Goal: Complete application form

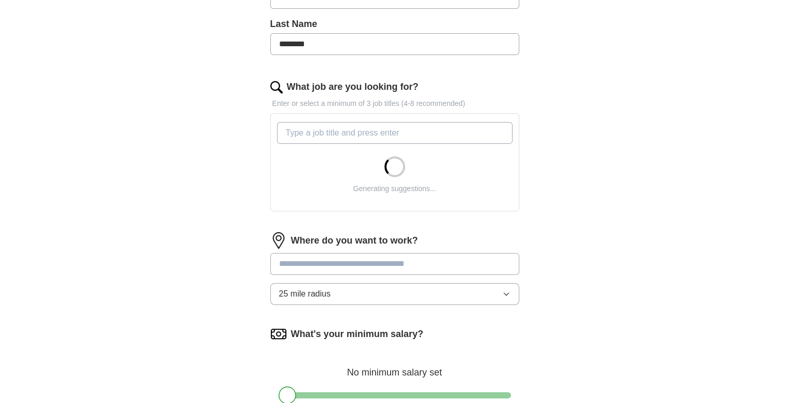
scroll to position [273, 0]
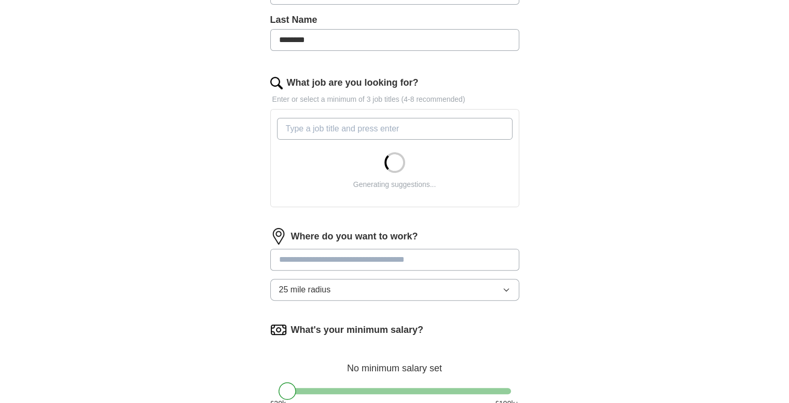
click at [316, 131] on input "What job are you looking for?" at bounding box center [395, 129] width 236 height 22
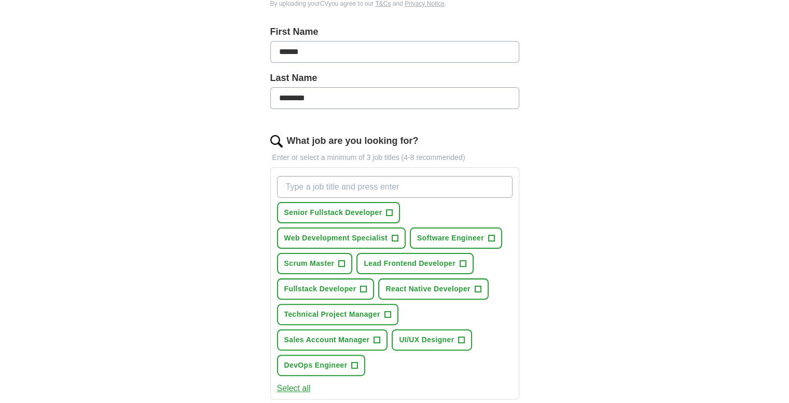
scroll to position [236, 0]
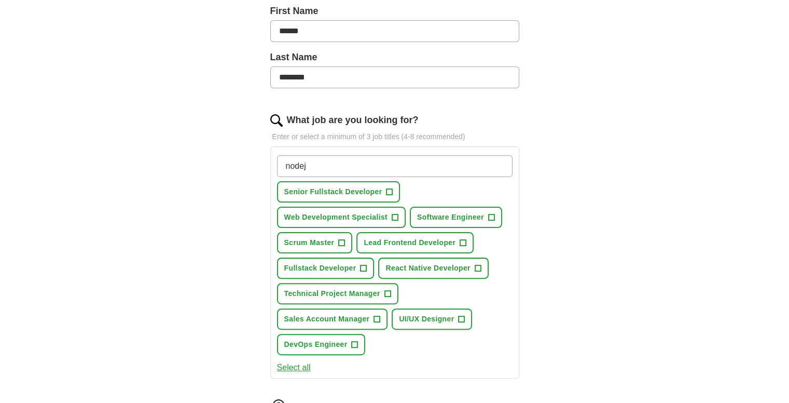
type input "nodejs"
click at [313, 167] on input "nodejs" at bounding box center [395, 166] width 236 height 22
click at [478, 264] on span "+" at bounding box center [478, 268] width 6 height 8
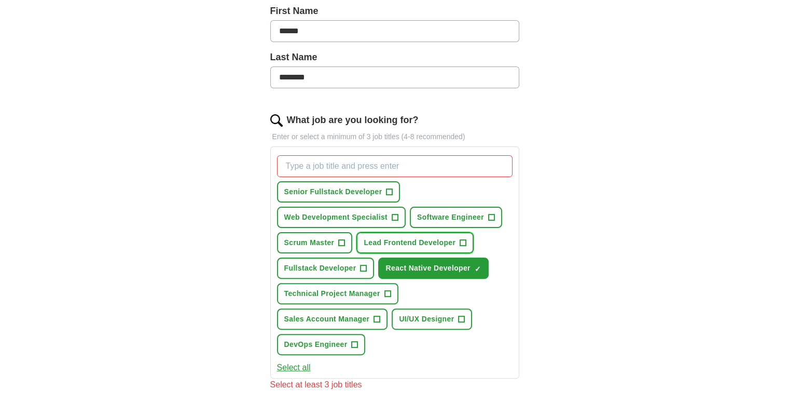
click at [462, 239] on span "+" at bounding box center [463, 243] width 6 height 8
click at [364, 264] on span "+" at bounding box center [364, 268] width 6 height 8
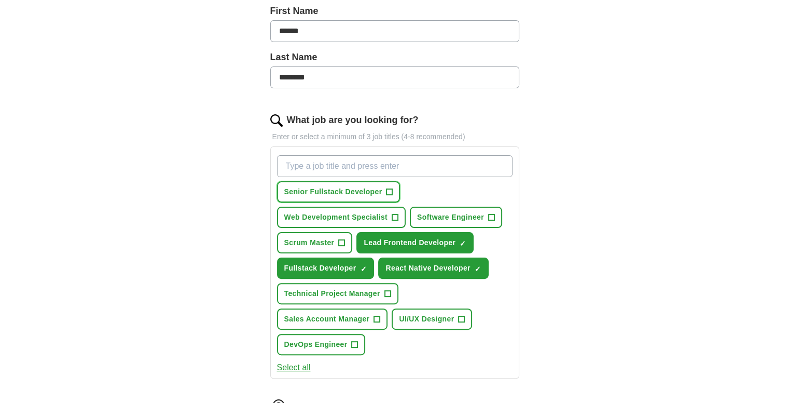
click at [385, 191] on button "Senior Fullstack Developer +" at bounding box center [338, 191] width 123 height 21
click at [397, 213] on span "+" at bounding box center [395, 217] width 6 height 8
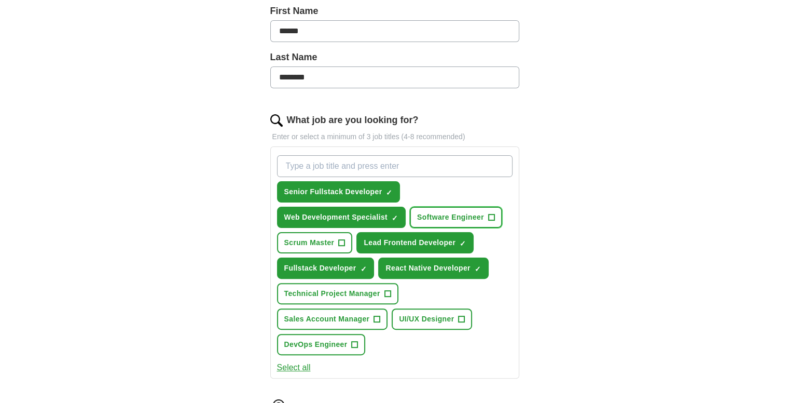
click at [489, 213] on span "+" at bounding box center [491, 217] width 6 height 8
click at [343, 242] on span "+" at bounding box center [342, 243] width 6 height 8
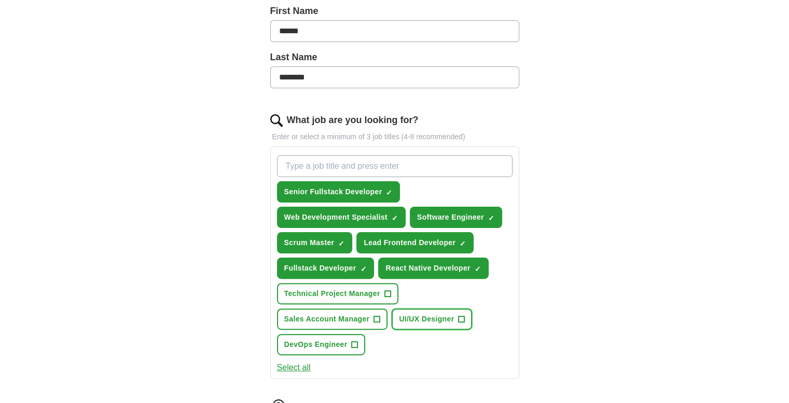
click at [392, 310] on button "UI/UX Designer +" at bounding box center [432, 318] width 80 height 21
click at [392, 310] on button "UI/UX Designer ✓ ×" at bounding box center [432, 318] width 80 height 21
click at [382, 288] on button "Technical Project Manager +" at bounding box center [337, 293] width 121 height 21
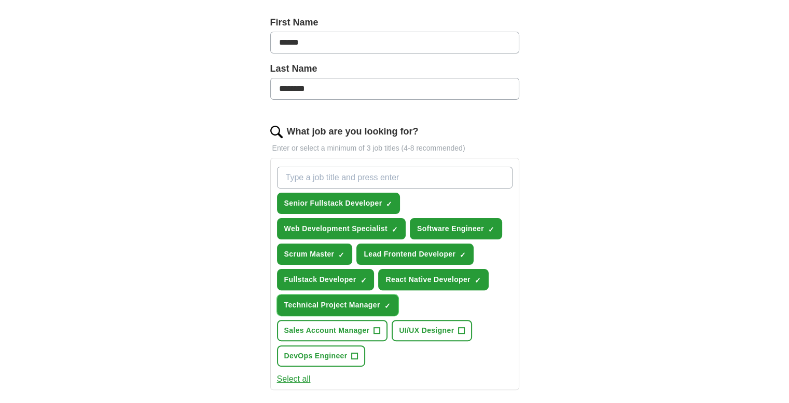
scroll to position [215, 0]
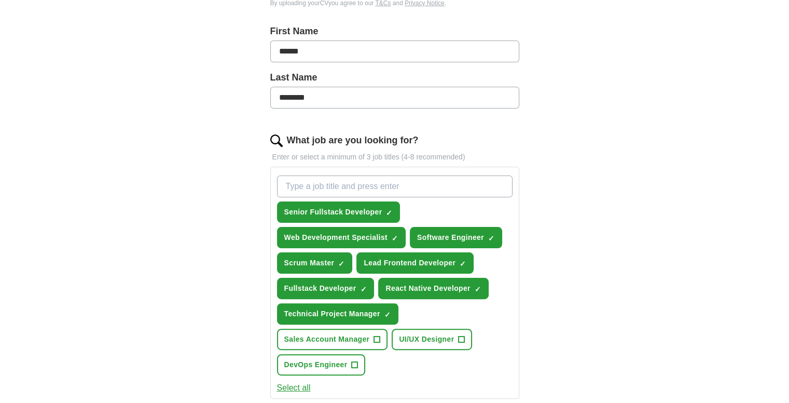
click at [315, 189] on input "What job are you looking for?" at bounding box center [395, 186] width 236 height 22
type input "nodejs"
type input "Node.js"
click at [305, 182] on input "What job are you looking for?" at bounding box center [395, 186] width 236 height 22
type input "React"
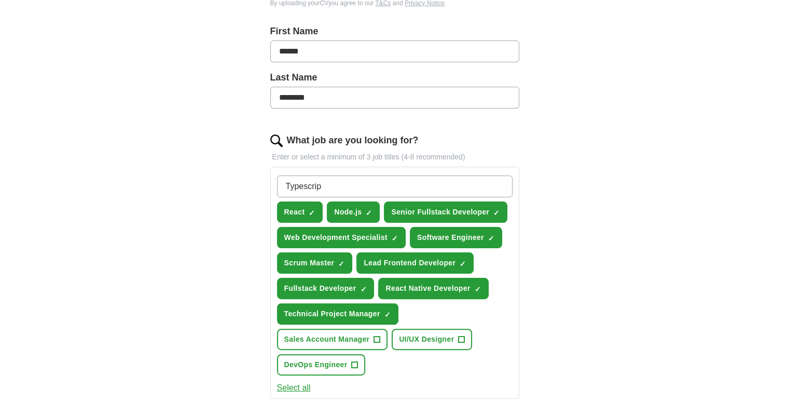
type input "Typescript"
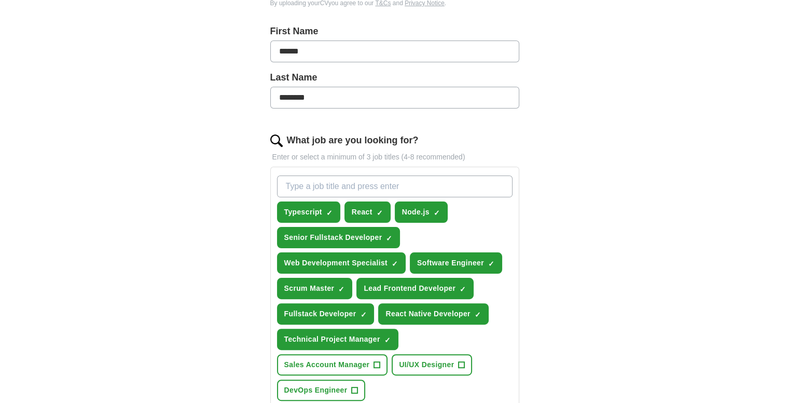
paste input "Javascript"
type input "Javascript"
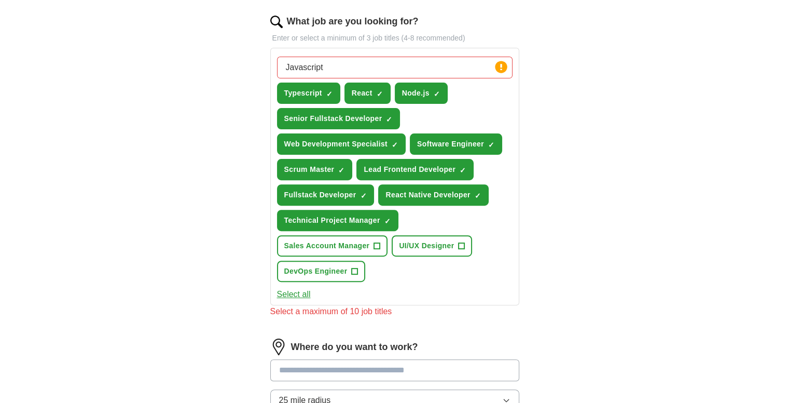
scroll to position [336, 0]
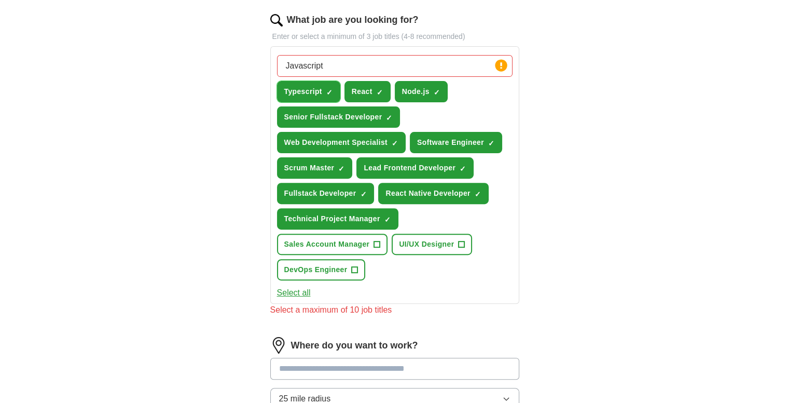
click at [0, 0] on span "×" at bounding box center [0, 0] width 0 height 0
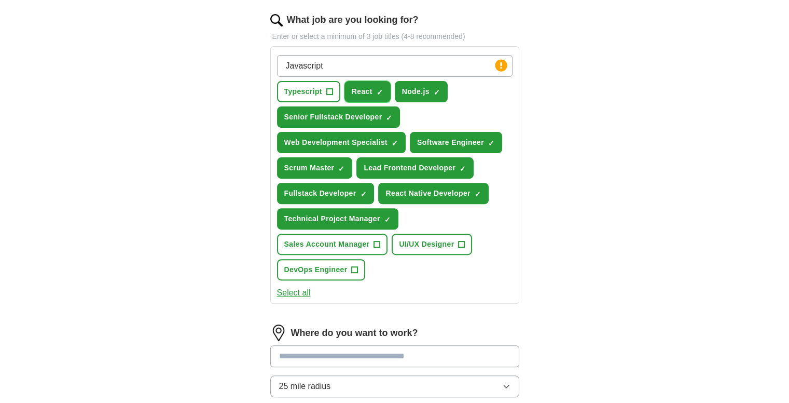
click at [0, 0] on span "×" at bounding box center [0, 0] width 0 height 0
click at [430, 88] on button "Node.js ✓ ×" at bounding box center [421, 91] width 53 height 21
click at [0, 0] on span "×" at bounding box center [0, 0] width 0 height 0
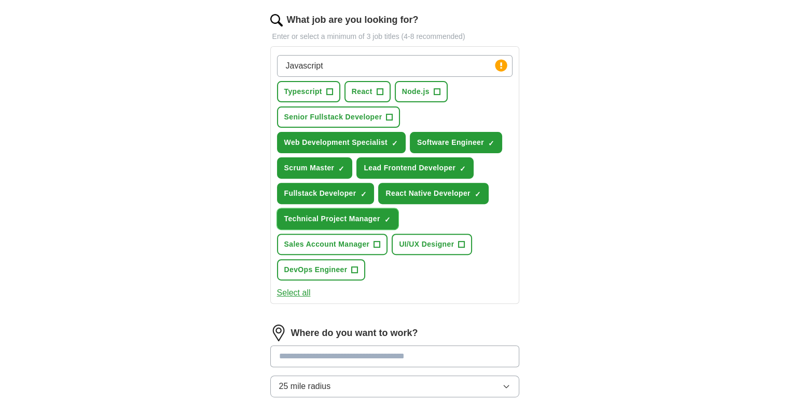
click at [0, 0] on span "×" at bounding box center [0, 0] width 0 height 0
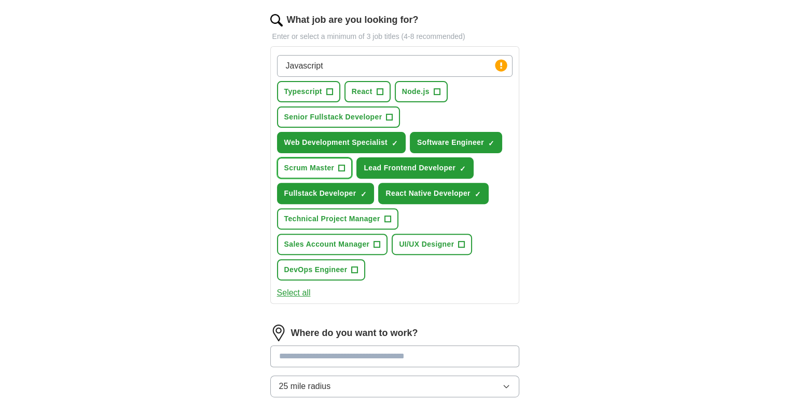
click at [343, 164] on span "+" at bounding box center [342, 168] width 6 height 8
click at [388, 113] on span "+" at bounding box center [389, 117] width 6 height 8
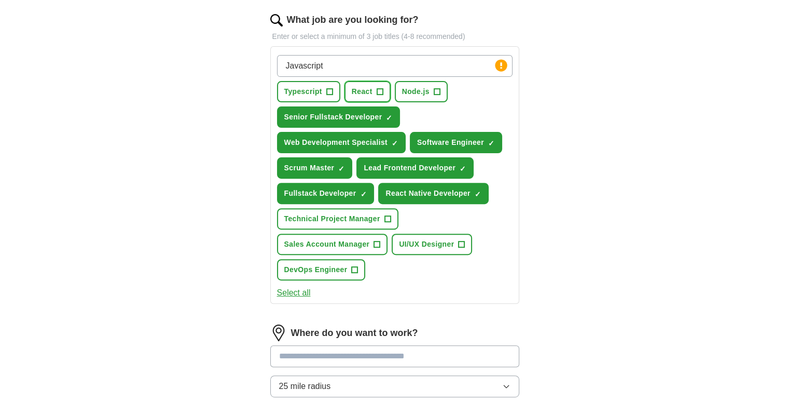
click at [377, 92] on span "+" at bounding box center [380, 92] width 6 height 8
click at [338, 61] on input "Javascript" at bounding box center [395, 66] width 236 height 22
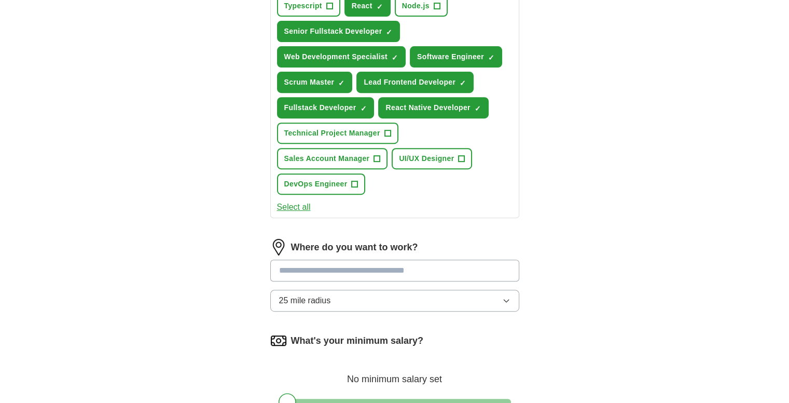
scroll to position [420, 0]
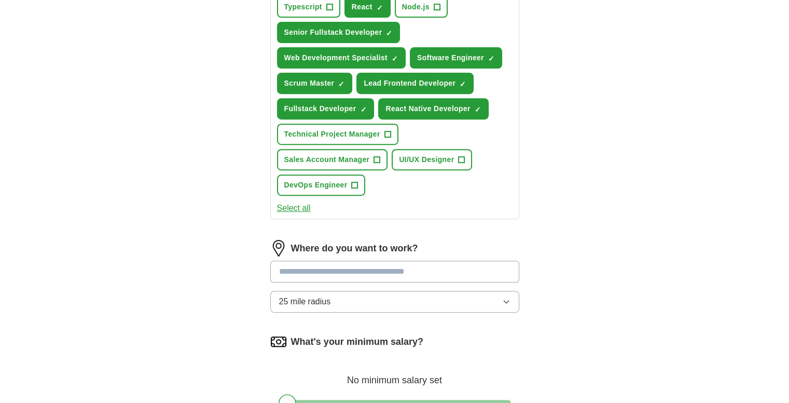
click at [342, 260] on input at bounding box center [394, 271] width 249 height 22
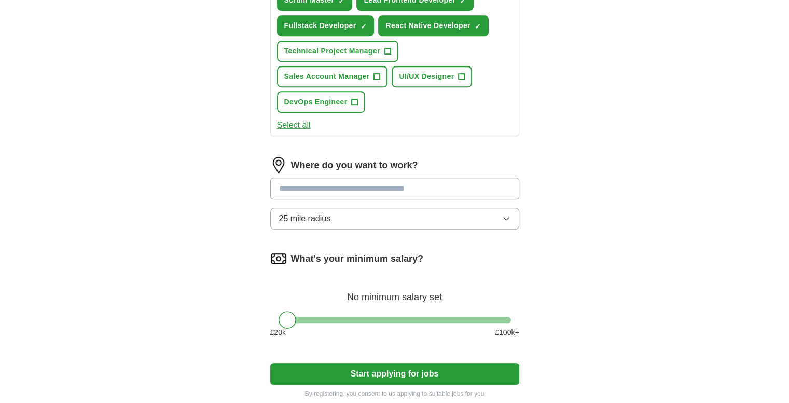
scroll to position [504, 0]
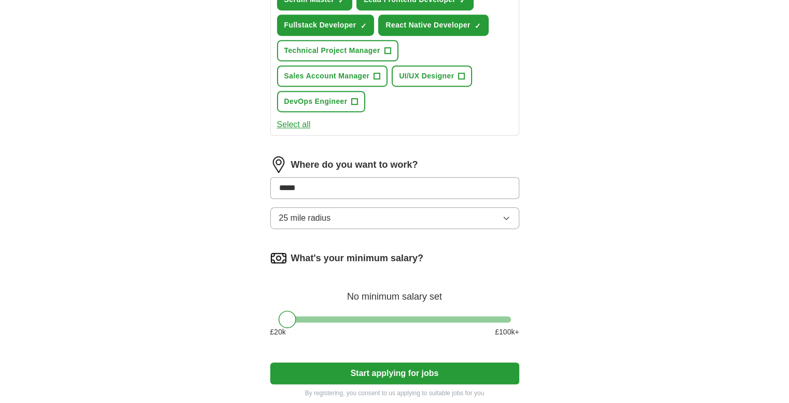
type input "******"
type input "*"
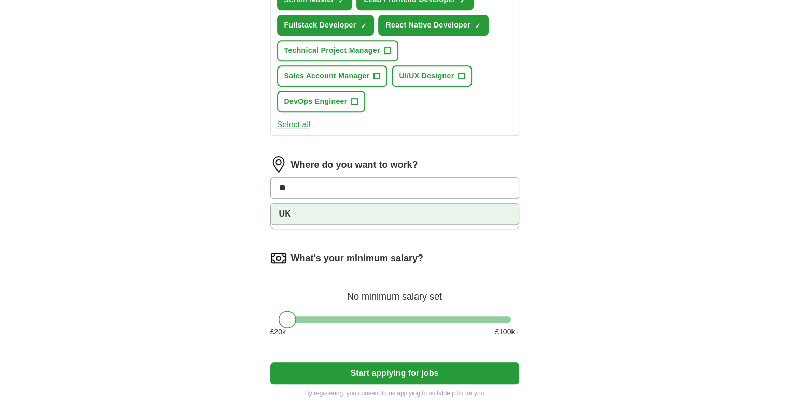
click at [293, 203] on li "UK" at bounding box center [395, 213] width 248 height 21
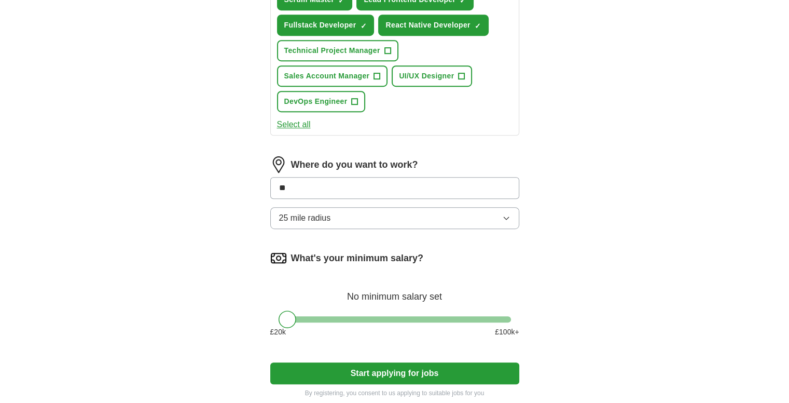
click at [289, 177] on input "**" at bounding box center [394, 188] width 249 height 22
type input "**"
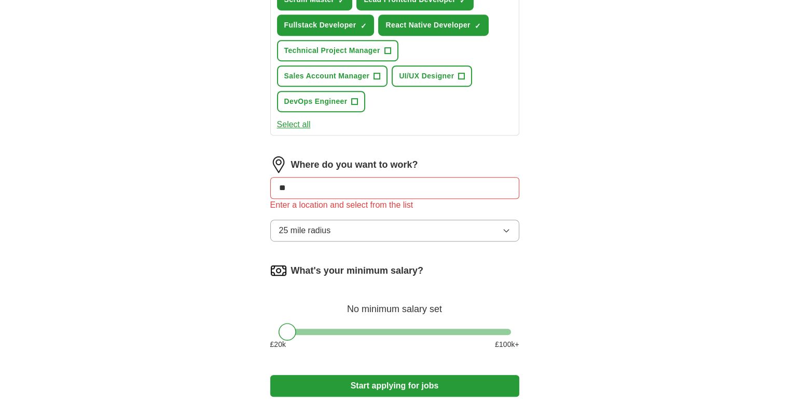
click at [323, 187] on div "Where do you want to work? ** Enter a location and select from the list 25 mile…" at bounding box center [394, 202] width 249 height 93
click at [322, 199] on div "Enter a location and select from the list" at bounding box center [394, 205] width 249 height 12
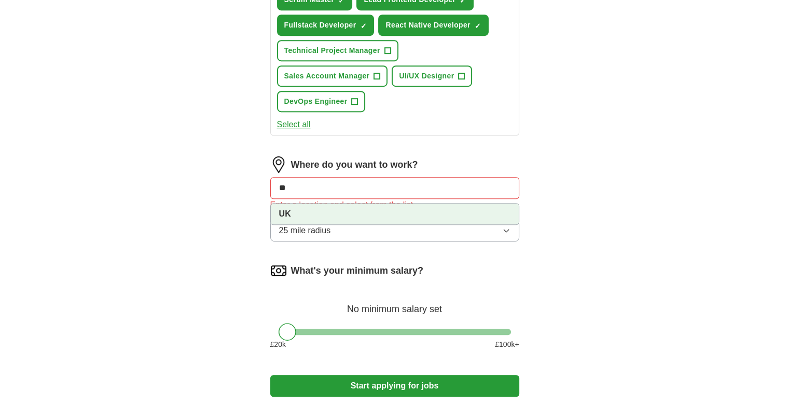
click at [323, 177] on input "**" at bounding box center [394, 188] width 249 height 22
click at [314, 203] on li "UK" at bounding box center [395, 213] width 248 height 21
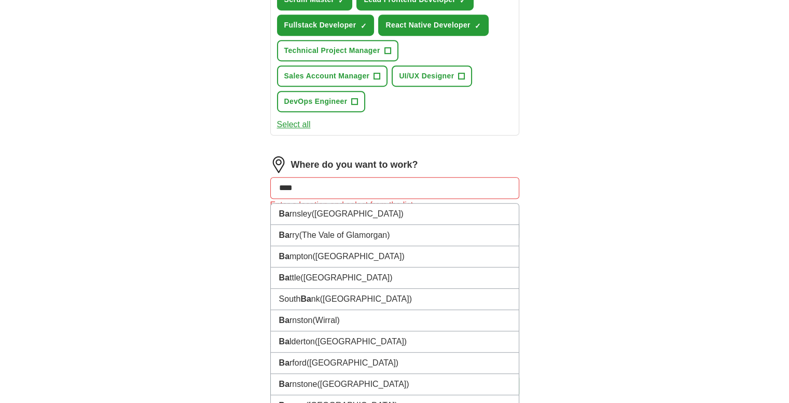
type input "*****"
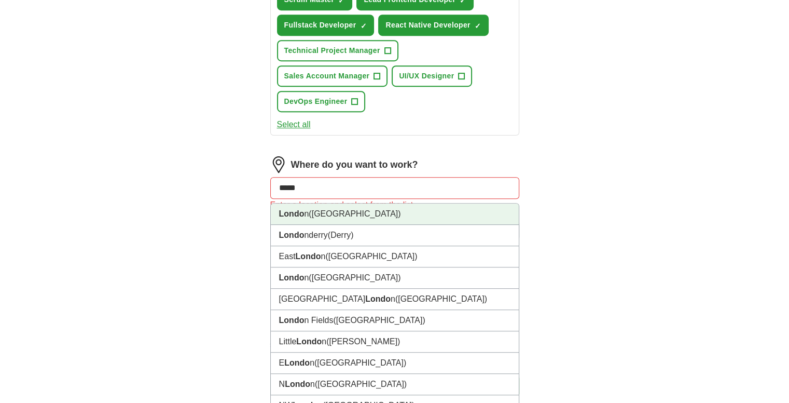
click at [301, 209] on strong "Londo" at bounding box center [291, 213] width 25 height 9
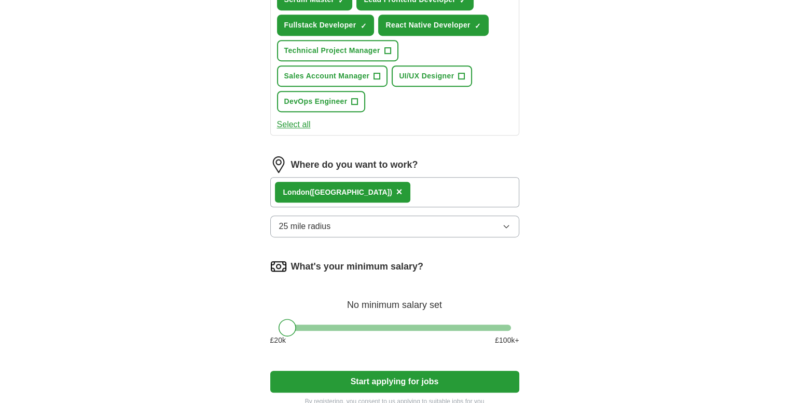
click at [357, 177] on div "Londo n ([GEOGRAPHIC_DATA]) ×" at bounding box center [394, 192] width 249 height 30
click at [388, 177] on div "Londo n ([GEOGRAPHIC_DATA]) ×" at bounding box center [394, 192] width 249 height 30
click at [405, 177] on div "Londo n ([GEOGRAPHIC_DATA]) ×" at bounding box center [394, 192] width 249 height 30
click at [340, 182] on div "Londo n ([GEOGRAPHIC_DATA]) ×" at bounding box center [343, 192] width 136 height 21
click at [396, 186] on span "×" at bounding box center [399, 191] width 6 height 11
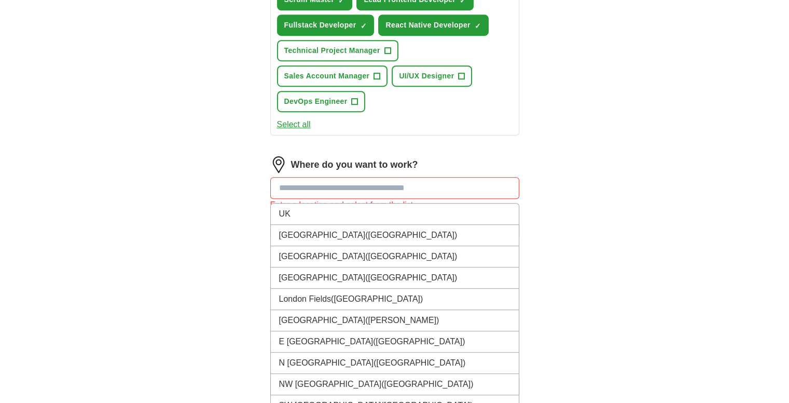
click at [319, 177] on input at bounding box center [394, 188] width 249 height 22
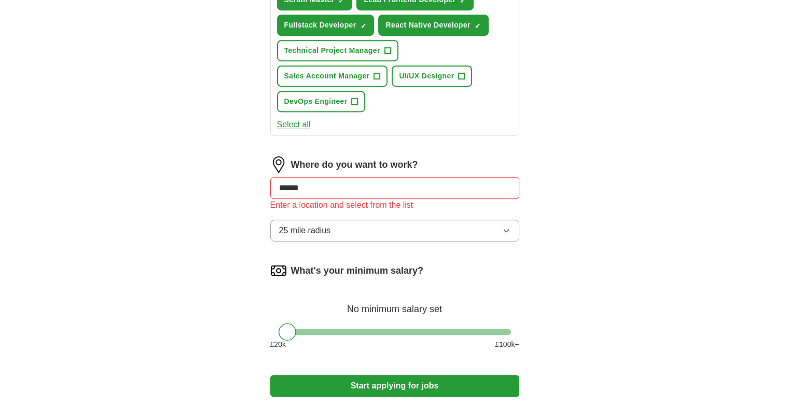
type input "*******"
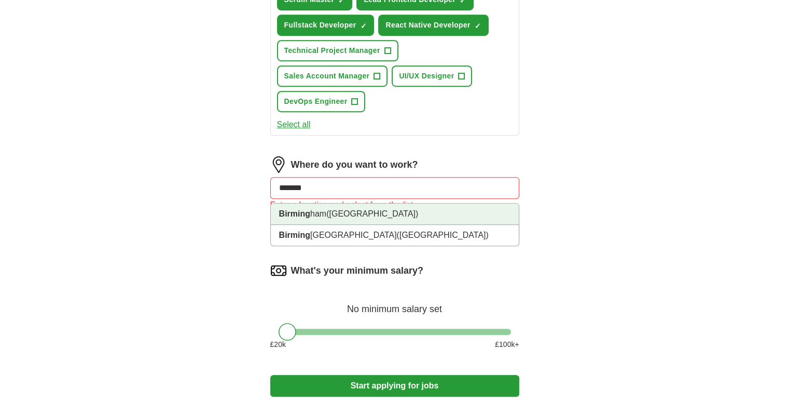
click at [311, 203] on li "Birming ham ([GEOGRAPHIC_DATA])" at bounding box center [395, 213] width 248 height 21
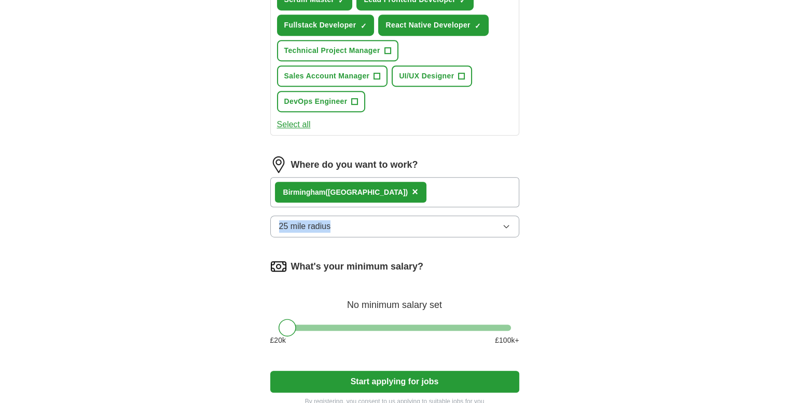
drag, startPoint x: 437, startPoint y: 163, endPoint x: 432, endPoint y: 214, distance: 51.6
click at [432, 214] on div "Where do you want to work? Birming ham ([GEOGRAPHIC_DATA]) × 25 mile radius" at bounding box center [394, 200] width 249 height 89
click at [448, 215] on button "25 mile radius" at bounding box center [394, 226] width 249 height 22
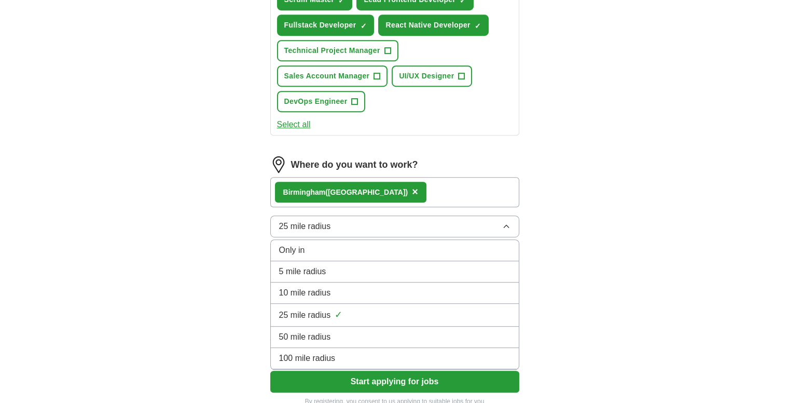
click at [381, 348] on li "100 mile radius" at bounding box center [395, 358] width 248 height 21
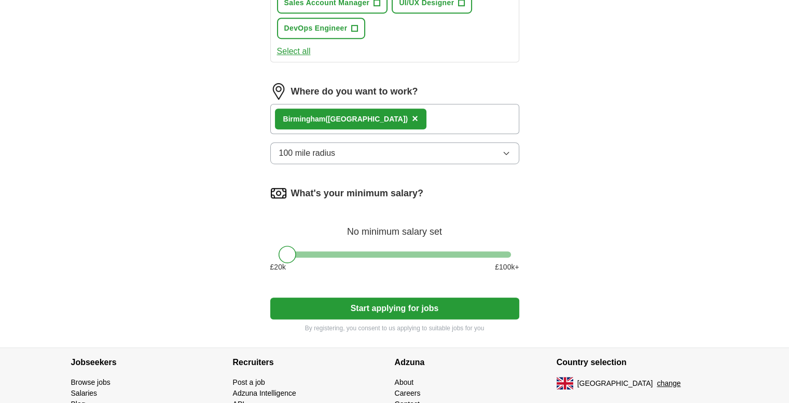
scroll to position [607, 0]
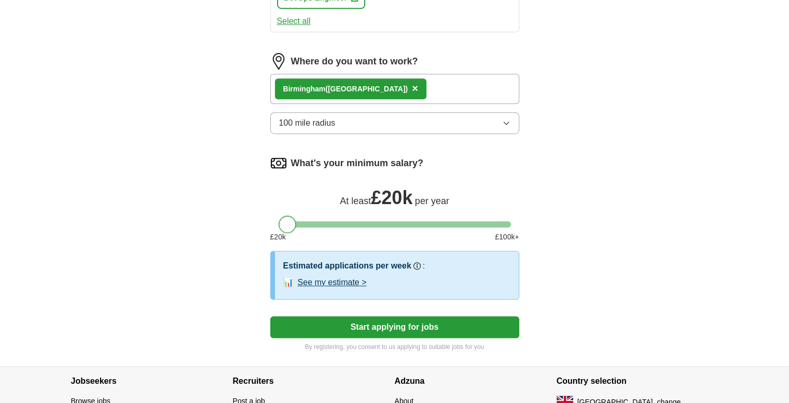
drag, startPoint x: 290, startPoint y: 196, endPoint x: 283, endPoint y: 191, distance: 7.9
click at [283, 215] on div at bounding box center [288, 224] width 18 height 18
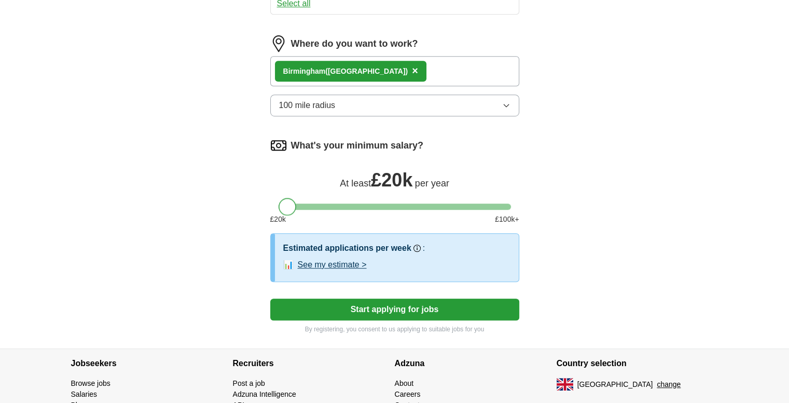
scroll to position [625, 0]
drag, startPoint x: 289, startPoint y: 176, endPoint x: 363, endPoint y: 168, distance: 74.7
click at [363, 198] on div at bounding box center [363, 207] width 18 height 18
drag, startPoint x: 364, startPoint y: 181, endPoint x: 358, endPoint y: 173, distance: 9.2
click at [358, 198] on div at bounding box center [357, 207] width 18 height 18
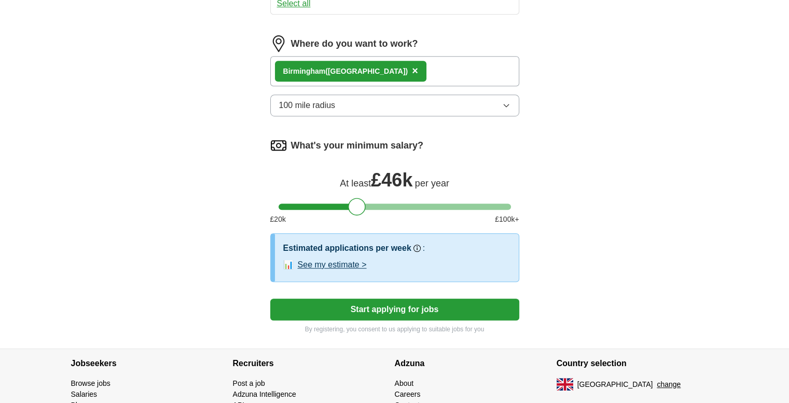
click at [352, 258] on button "See my estimate >" at bounding box center [332, 264] width 69 height 12
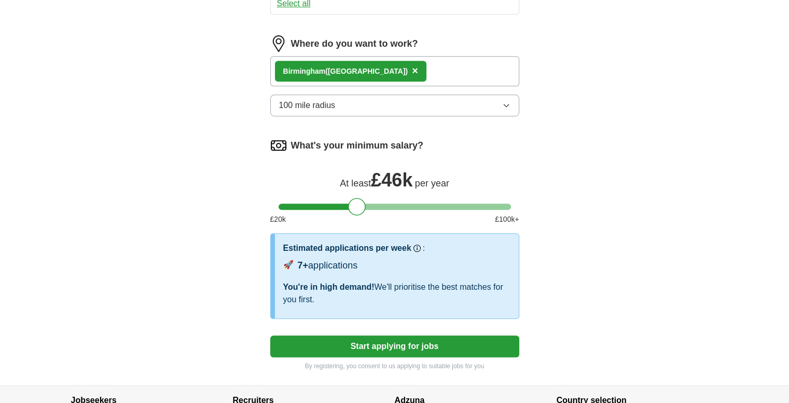
click at [392, 335] on button "Start applying for jobs" at bounding box center [394, 346] width 249 height 22
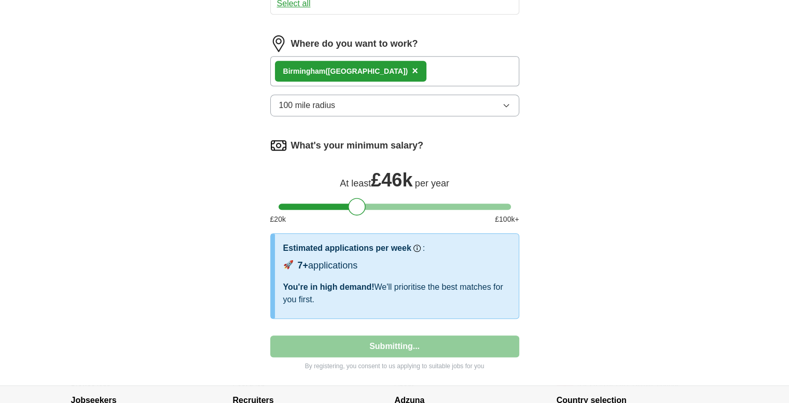
select select "**"
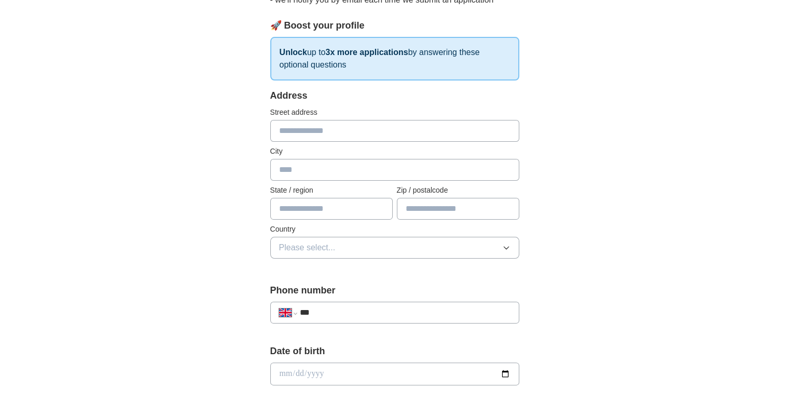
scroll to position [137, 0]
click at [295, 121] on input "text" at bounding box center [394, 131] width 249 height 22
type input "**********"
type input "********"
type input "****"
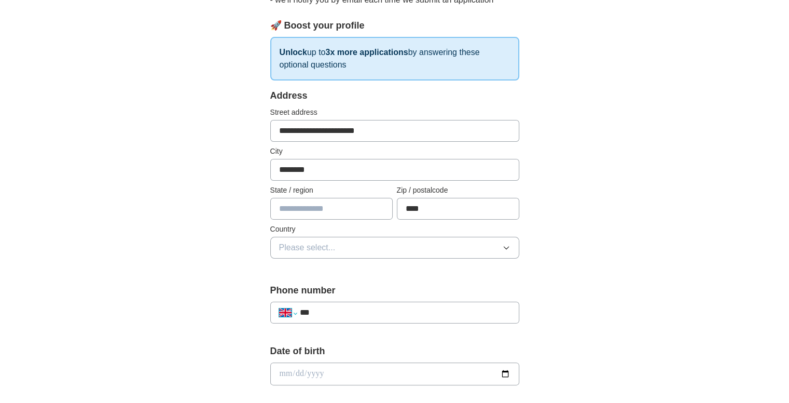
select select "**"
type input "***"
click at [301, 202] on input "text" at bounding box center [331, 209] width 122 height 22
type input "********"
click at [315, 254] on button "Please select..." at bounding box center [394, 248] width 249 height 22
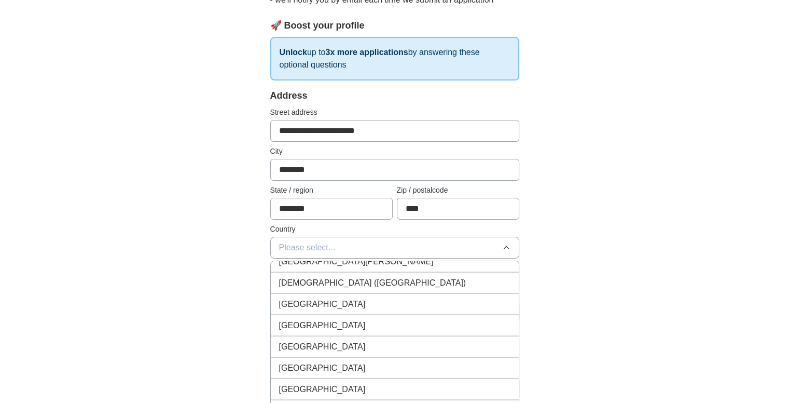
scroll to position [2054, 0]
click at [292, 338] on span "[GEOGRAPHIC_DATA]" at bounding box center [322, 344] width 87 height 12
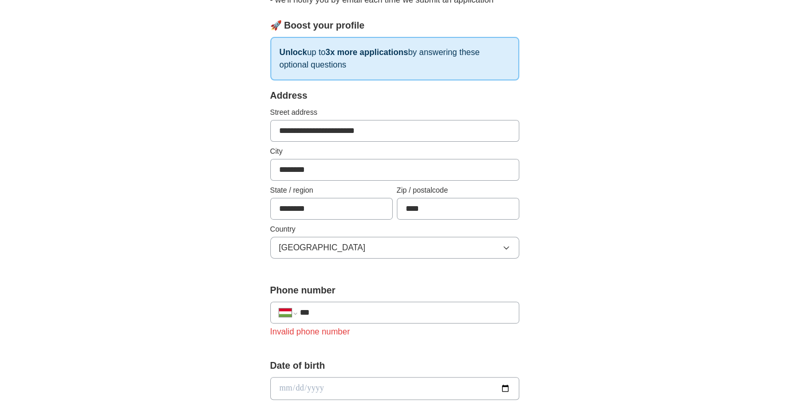
click at [332, 303] on div "**********" at bounding box center [394, 312] width 249 height 22
click at [347, 314] on input "***" at bounding box center [404, 312] width 211 height 12
type input "**********"
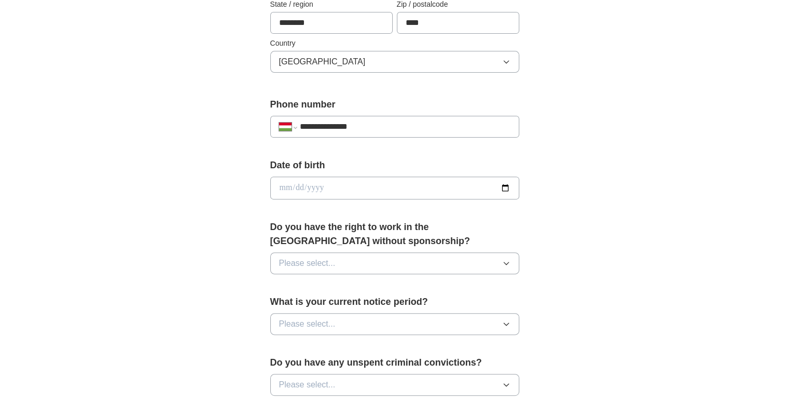
scroll to position [325, 0]
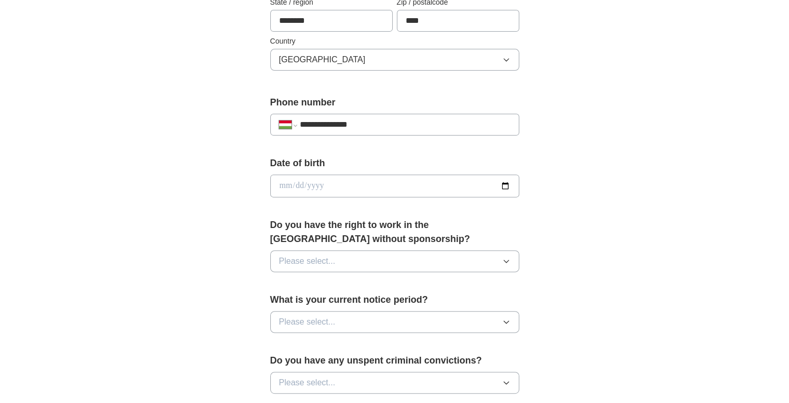
click at [357, 179] on input "date" at bounding box center [394, 185] width 249 height 23
click at [299, 181] on input "date" at bounding box center [394, 185] width 249 height 23
click at [506, 182] on input "date" at bounding box center [394, 185] width 249 height 23
click at [313, 183] on input "**********" at bounding box center [394, 185] width 249 height 23
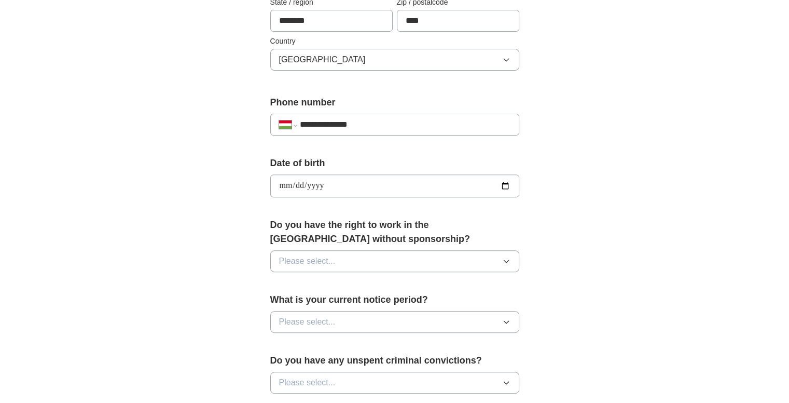
type input "**********"
click at [326, 257] on span "Please select..." at bounding box center [307, 261] width 57 height 12
click at [322, 280] on div "Yes" at bounding box center [394, 285] width 231 height 12
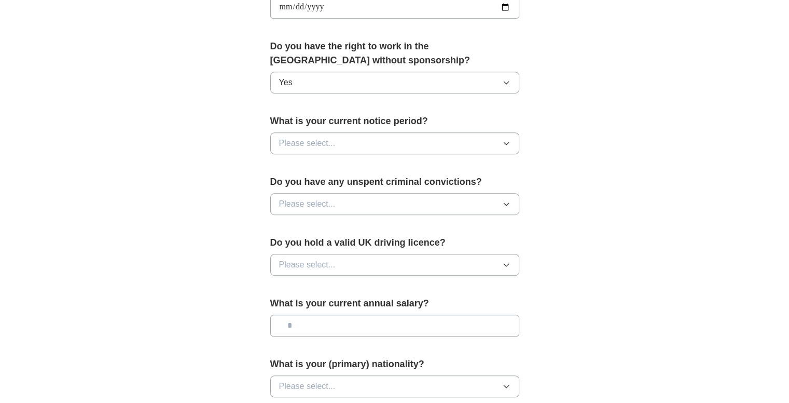
scroll to position [504, 0]
click at [336, 141] on button "Please select..." at bounding box center [394, 143] width 249 height 22
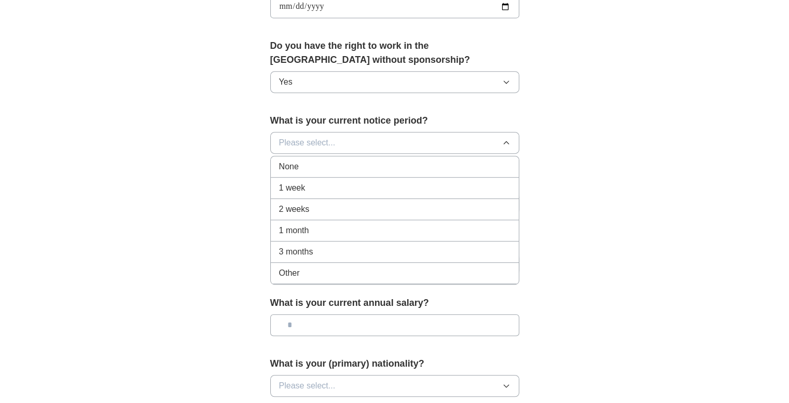
click at [328, 162] on div "None" at bounding box center [394, 166] width 231 height 12
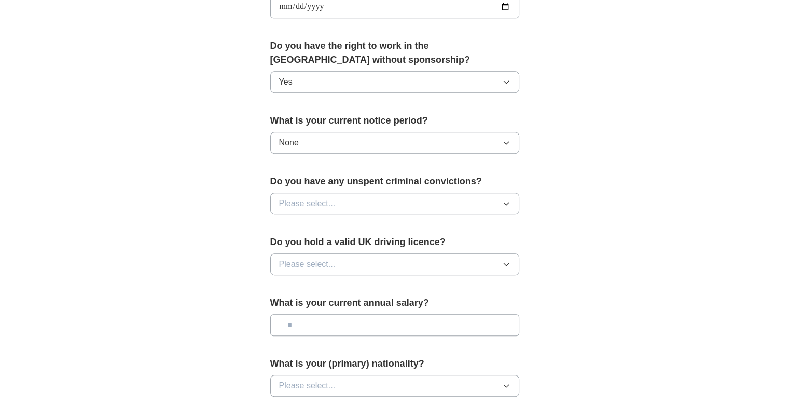
click at [350, 201] on button "Please select..." at bounding box center [394, 203] width 249 height 22
click at [366, 177] on label "Do you have any unspent criminal convictions?" at bounding box center [394, 181] width 249 height 14
copy label "Do you have any unspent criminal convictions?"
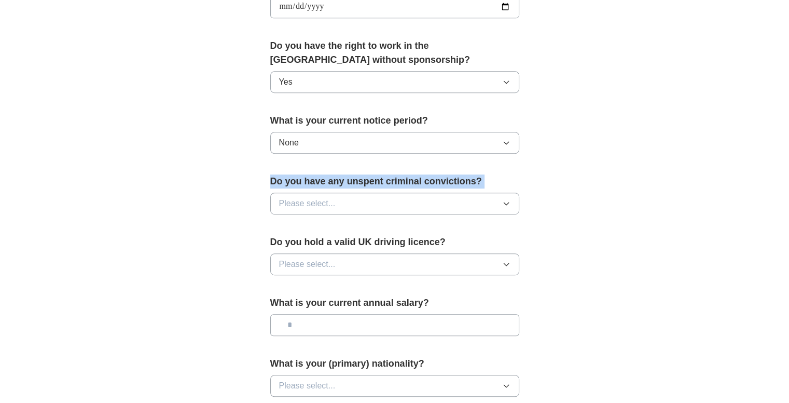
click at [394, 200] on button "Please select..." at bounding box center [394, 203] width 249 height 22
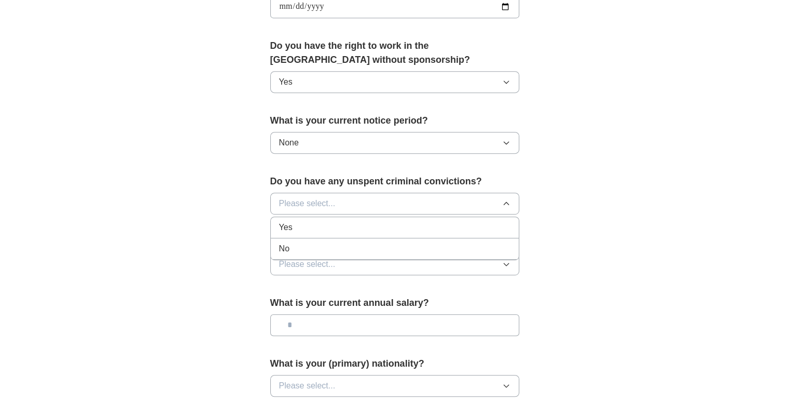
click at [326, 244] on div "No" at bounding box center [394, 248] width 231 height 12
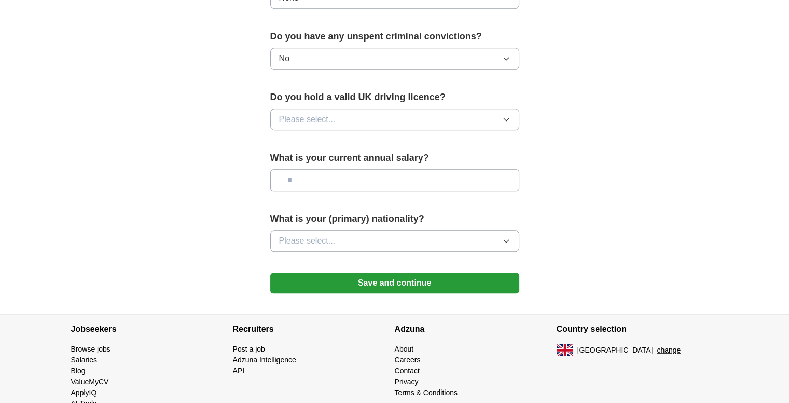
scroll to position [650, 0]
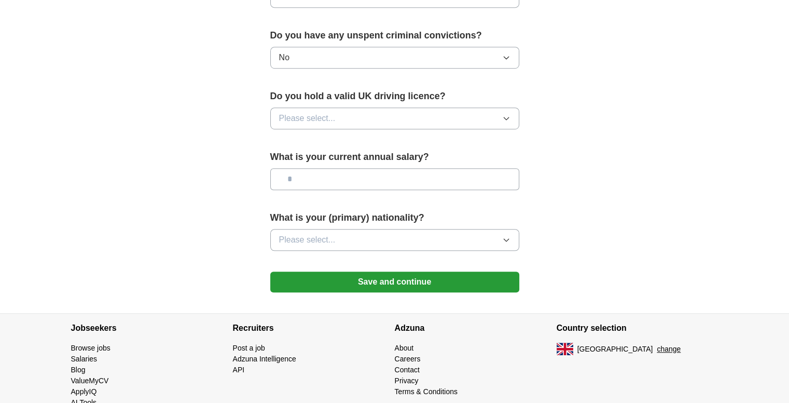
click at [363, 119] on button "Please select..." at bounding box center [394, 118] width 249 height 22
click at [348, 164] on div "No" at bounding box center [394, 163] width 231 height 12
click at [369, 175] on input "text" at bounding box center [394, 179] width 249 height 22
type input "*******"
click at [349, 229] on button "Please select..." at bounding box center [394, 240] width 249 height 22
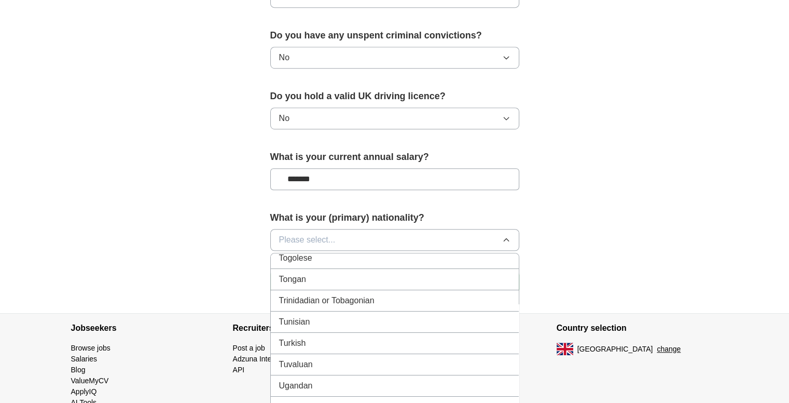
scroll to position [3878, 0]
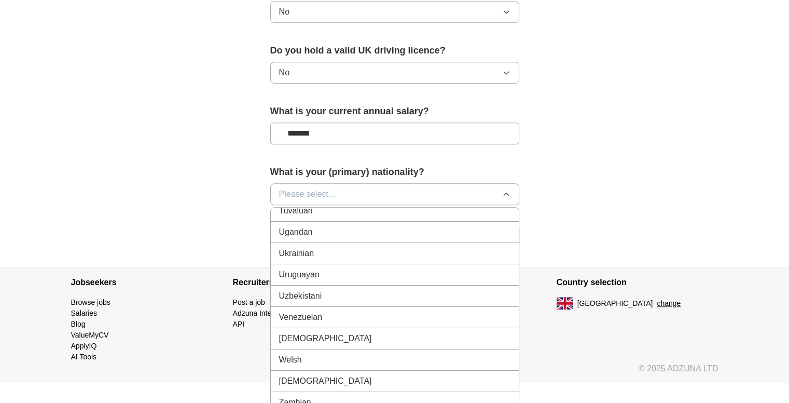
click at [308, 311] on span "Venezuelan" at bounding box center [301, 317] width 44 height 12
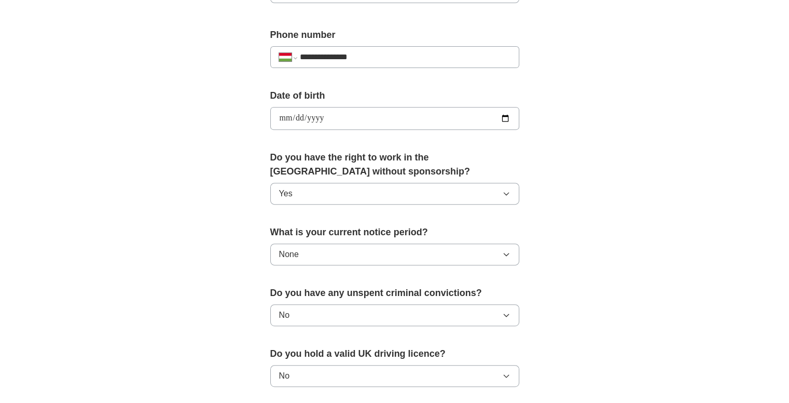
scroll to position [384, 0]
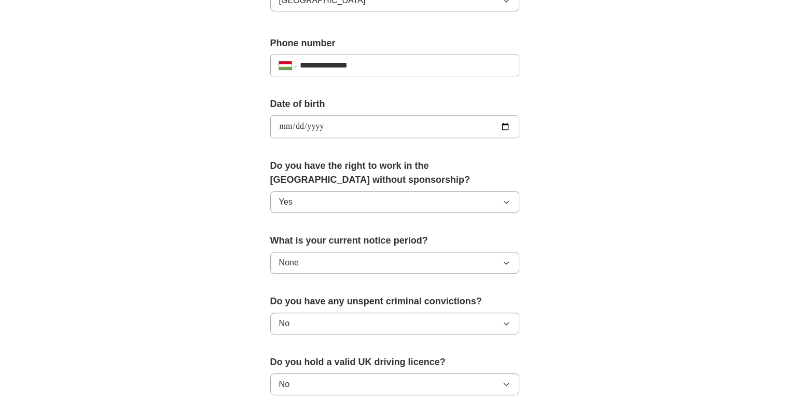
click at [367, 209] on button "Yes" at bounding box center [394, 202] width 249 height 22
click at [337, 249] on div "No" at bounding box center [394, 248] width 231 height 12
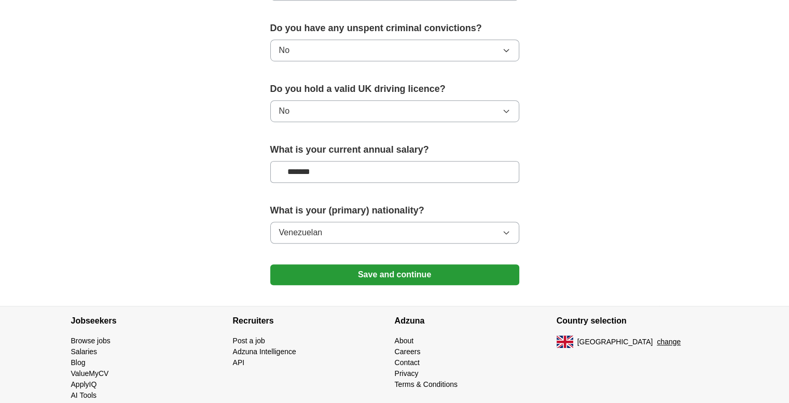
scroll to position [672, 0]
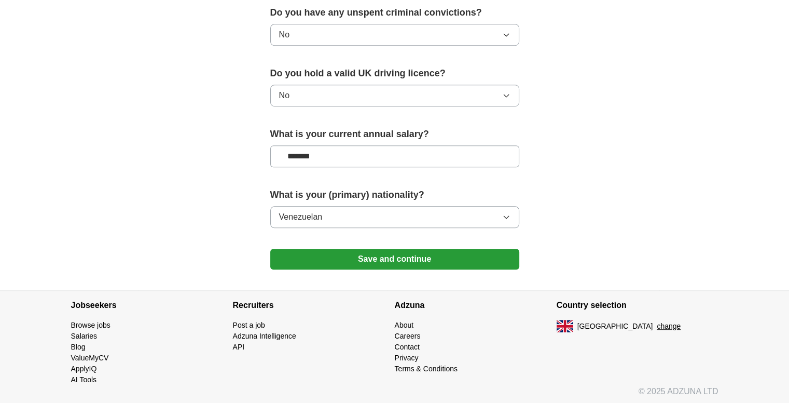
click at [373, 263] on button "Save and continue" at bounding box center [394, 259] width 249 height 21
